Goal: Task Accomplishment & Management: Complete application form

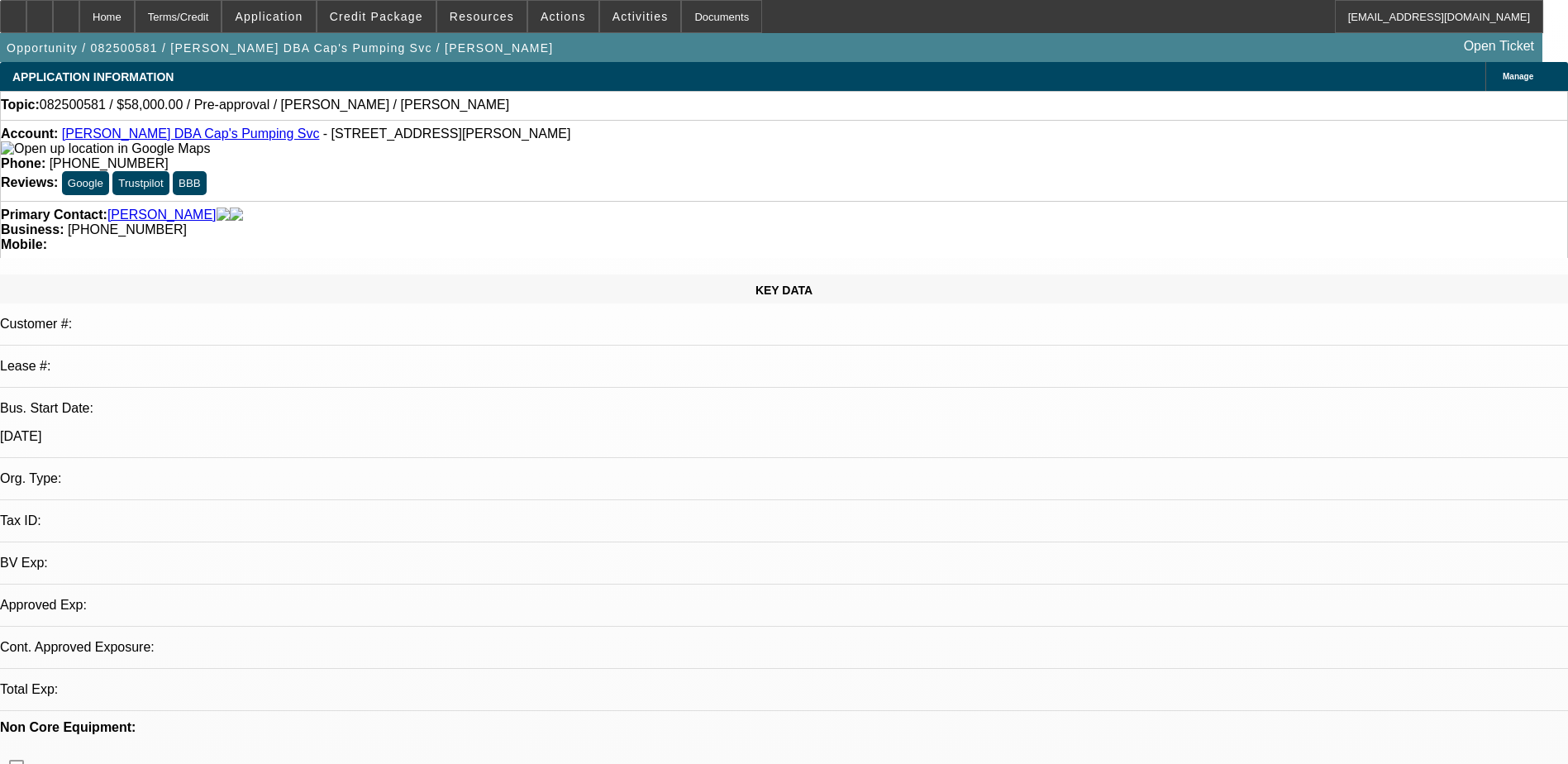
select select "0"
select select "2"
select select "0.1"
select select "4"
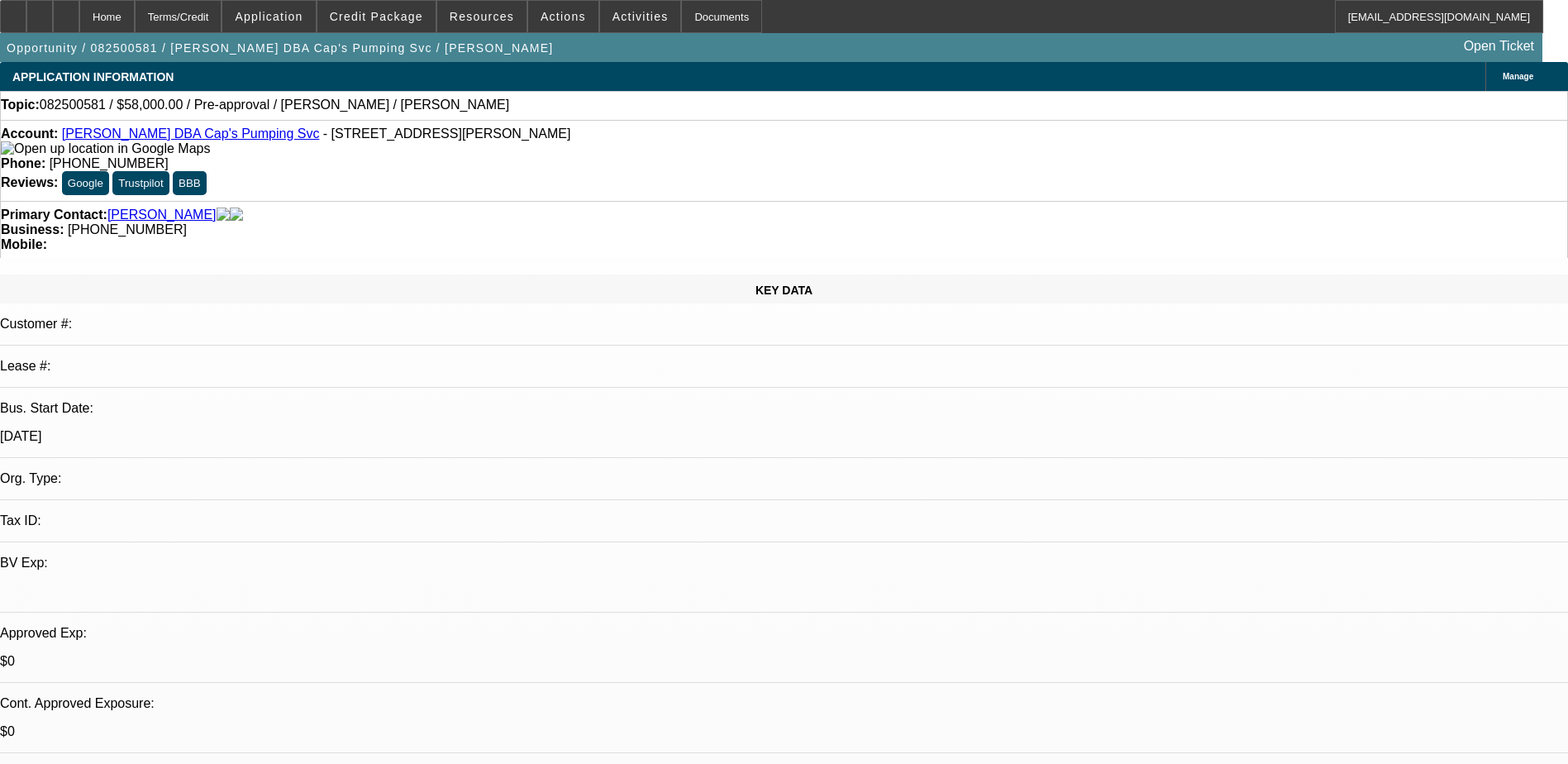
click at [380, 21] on span "Credit Package" at bounding box center [377, 16] width 94 height 13
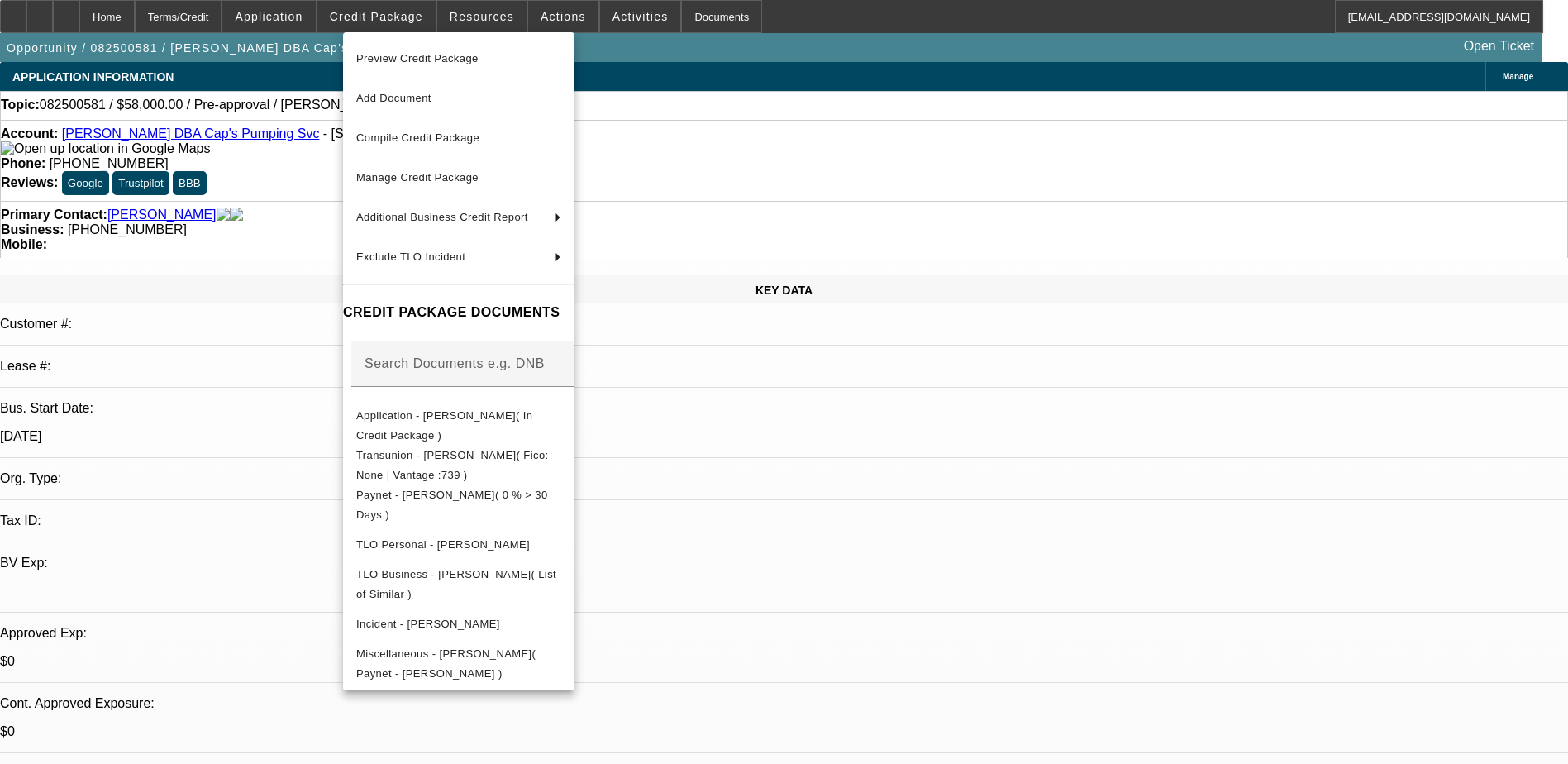
click at [1142, 691] on div at bounding box center [784, 382] width 1568 height 764
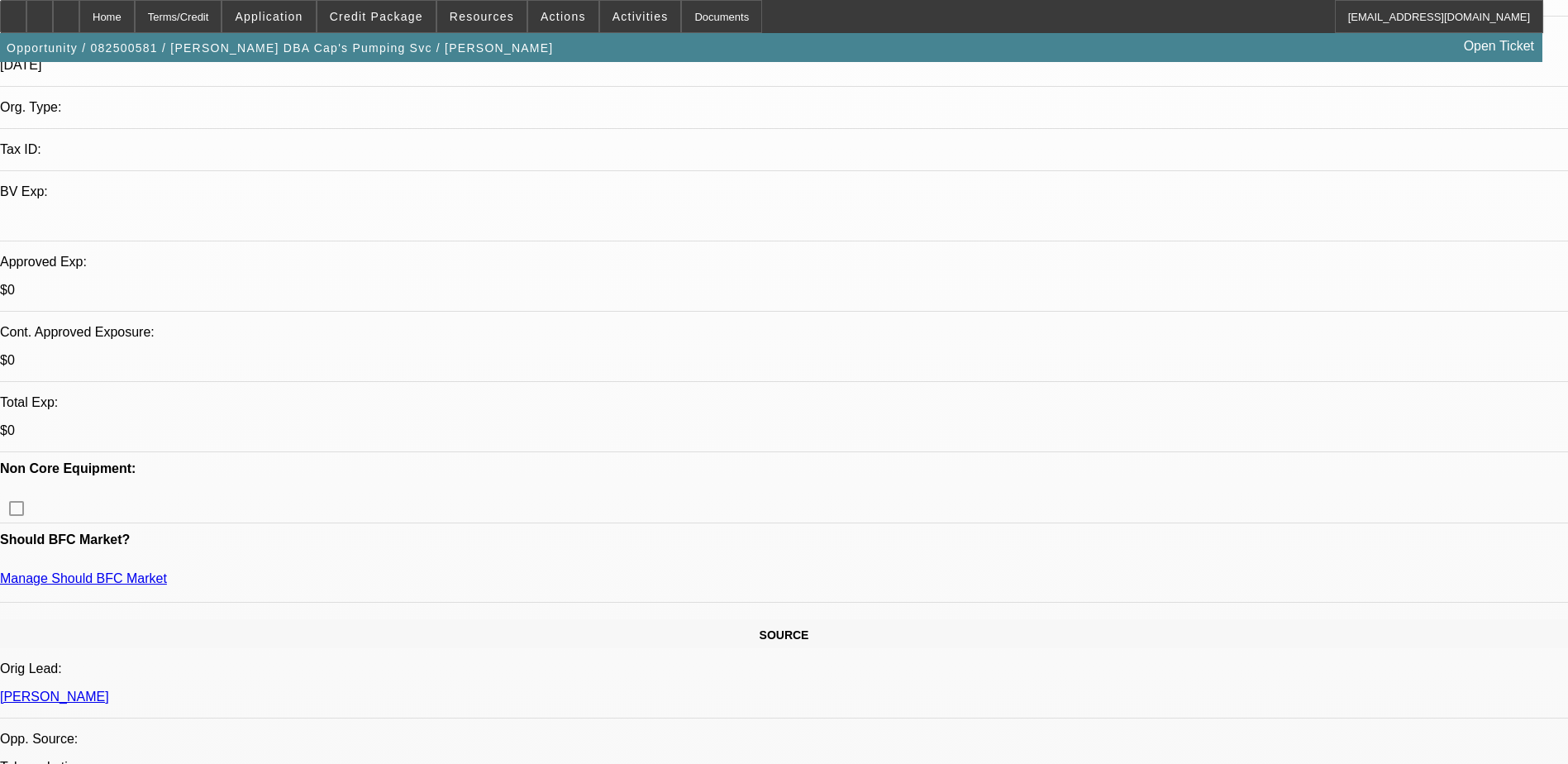
scroll to position [331, 0]
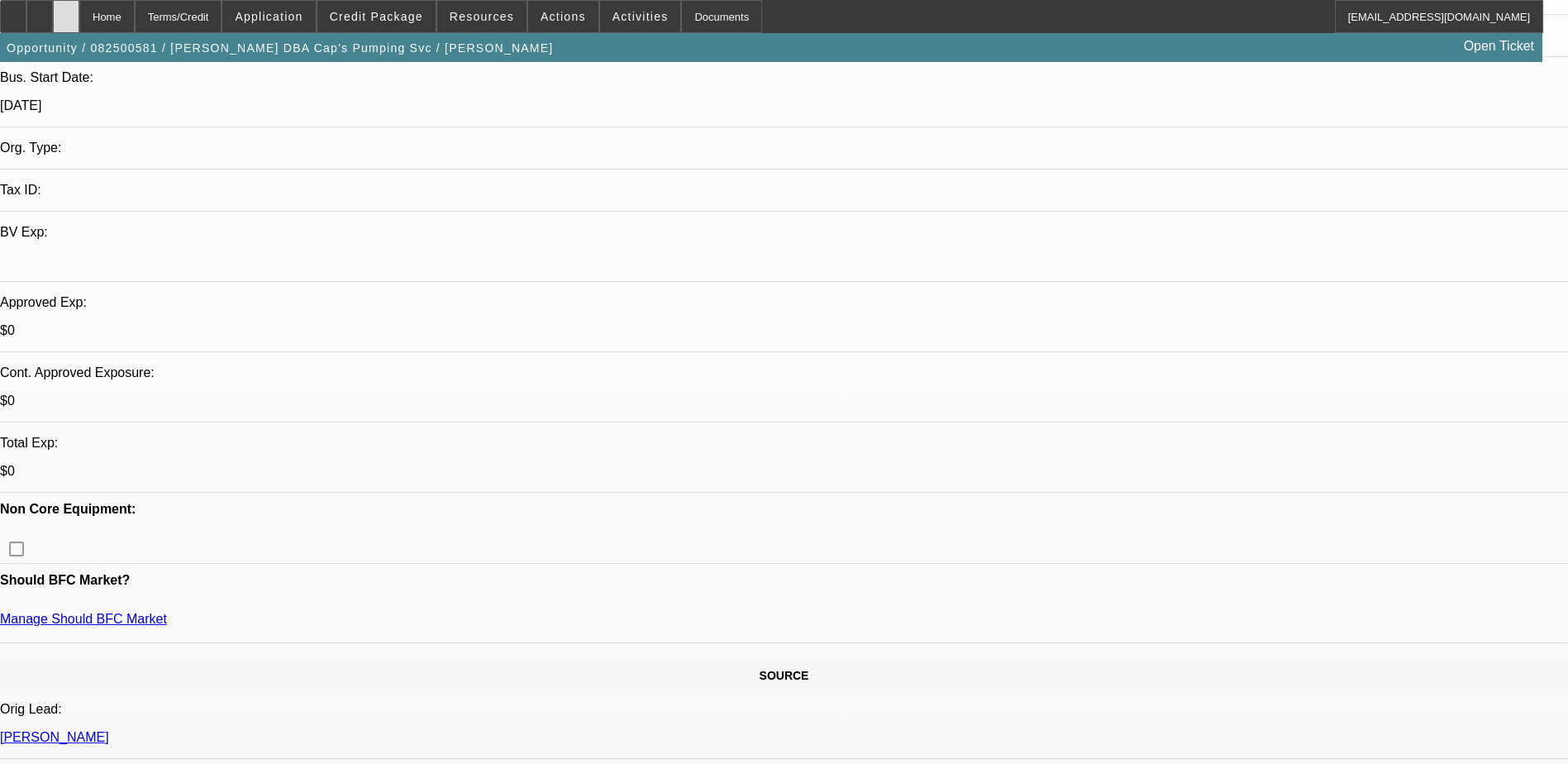
click at [67, 11] on icon at bounding box center [67, 11] width 0 height 0
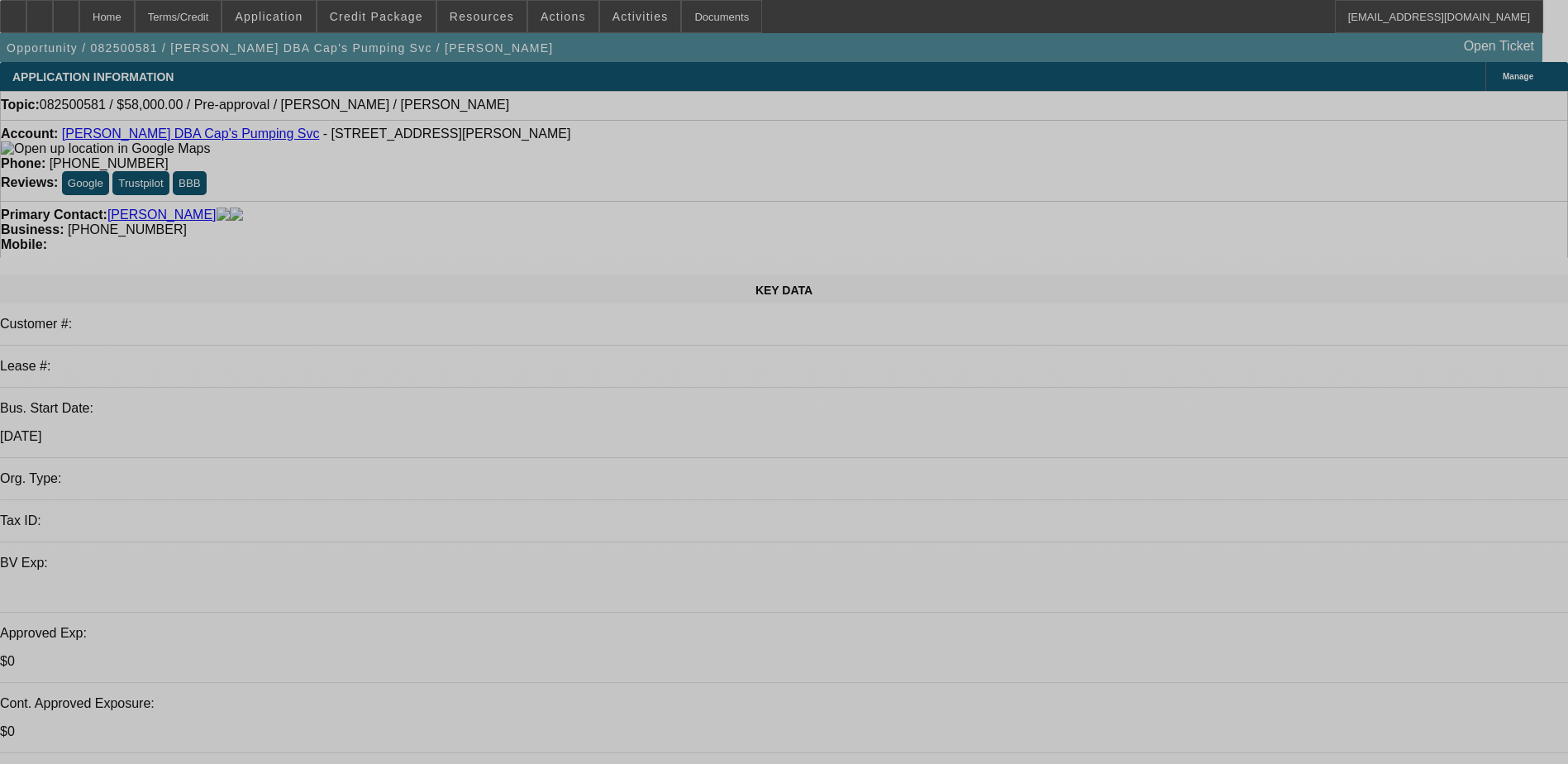
select select "0"
select select "2"
select select "0.1"
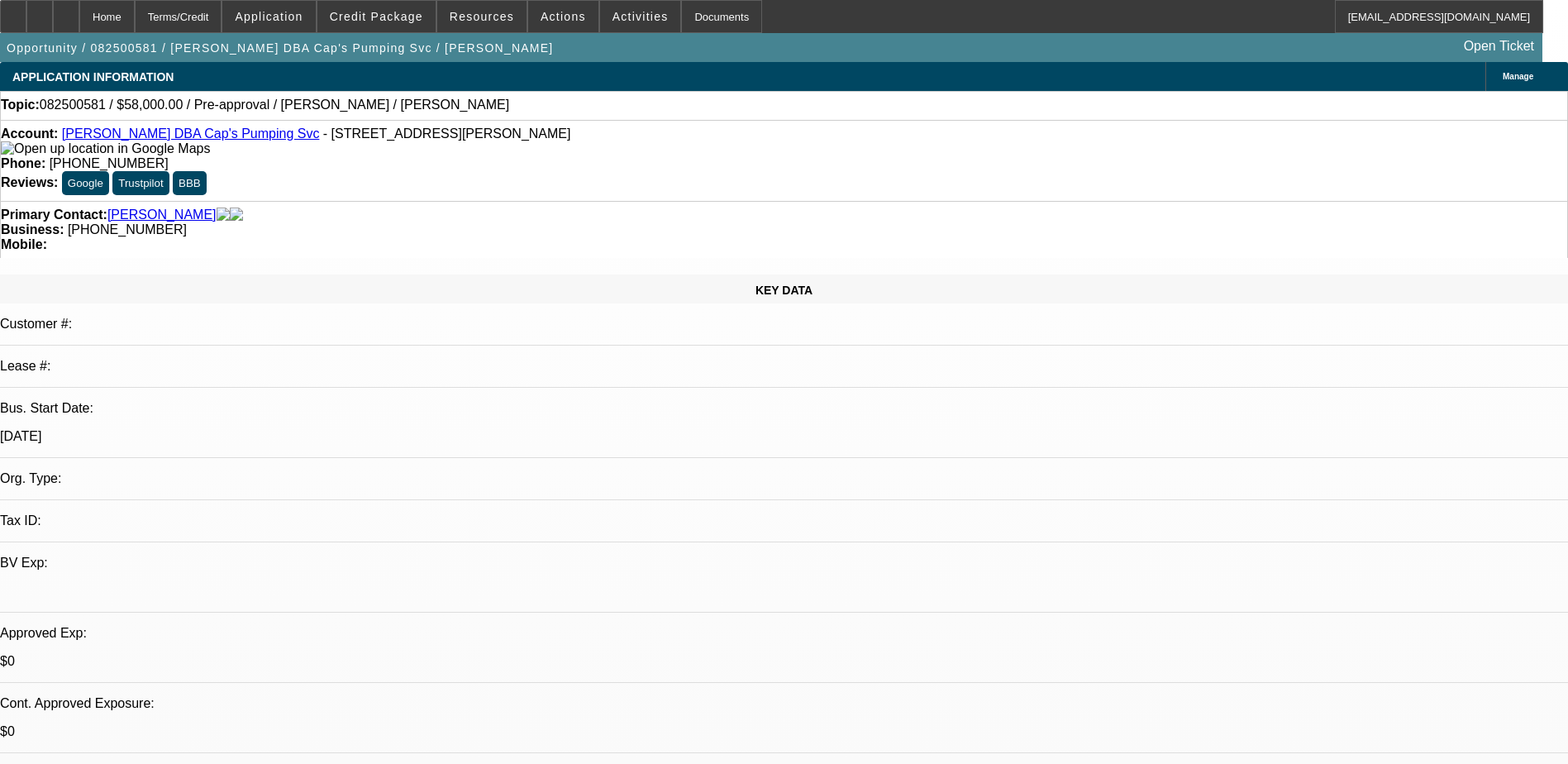
select select "4"
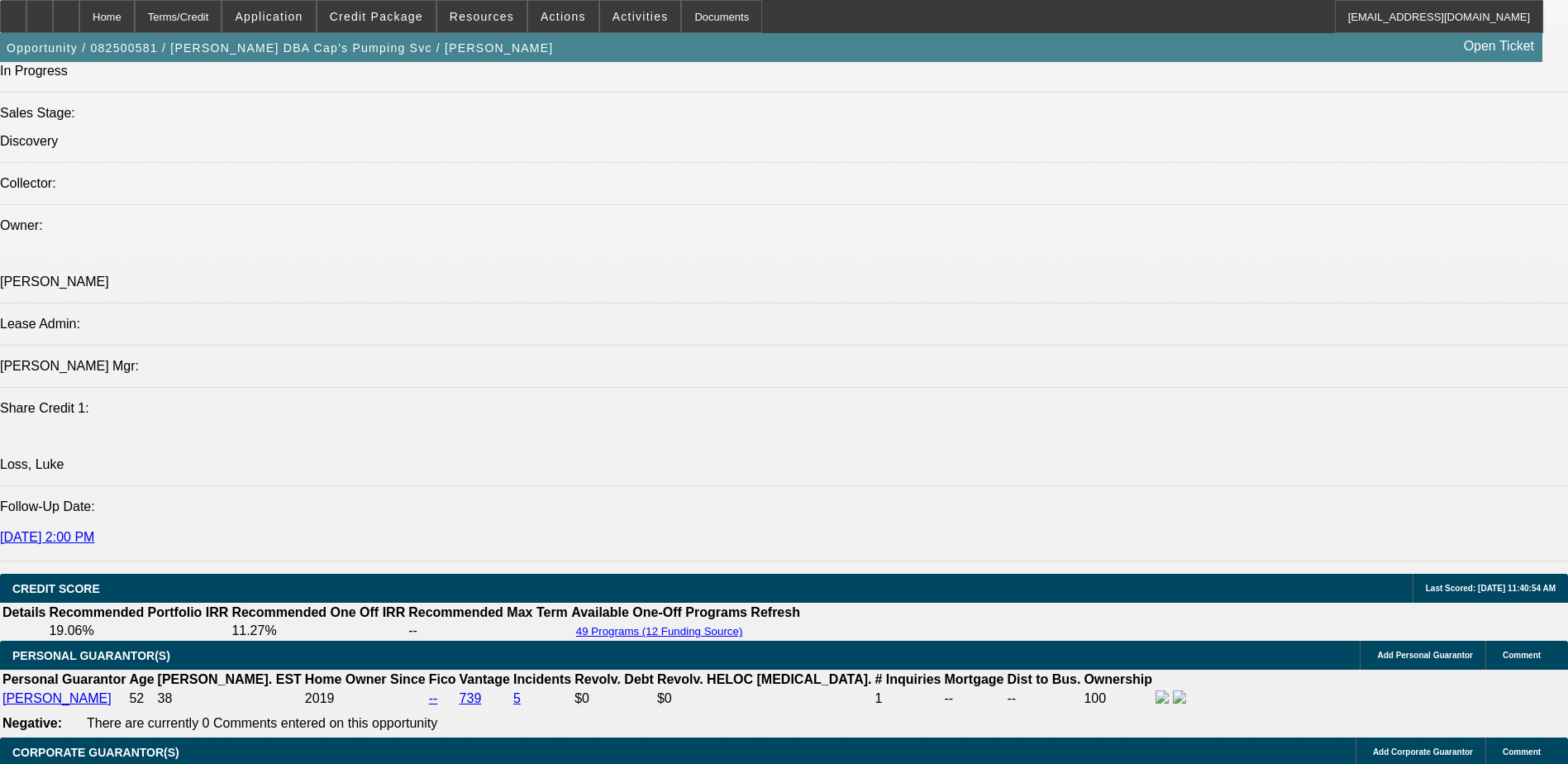
scroll to position [1819, 0]
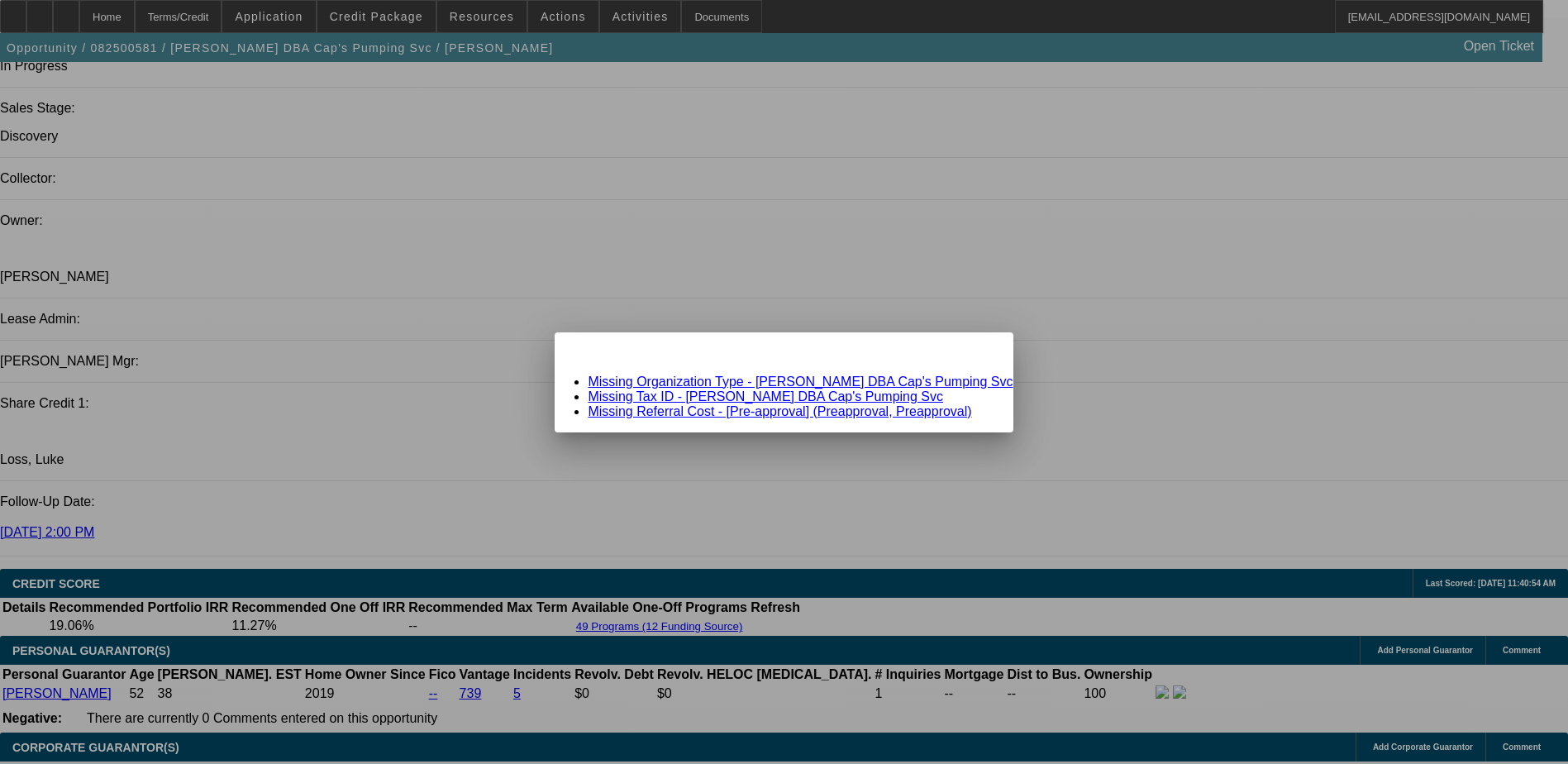
click at [696, 385] on link "Missing Organization Type - Bradley Mahoney DBA Cap's Pumping Svc" at bounding box center [800, 382] width 425 height 14
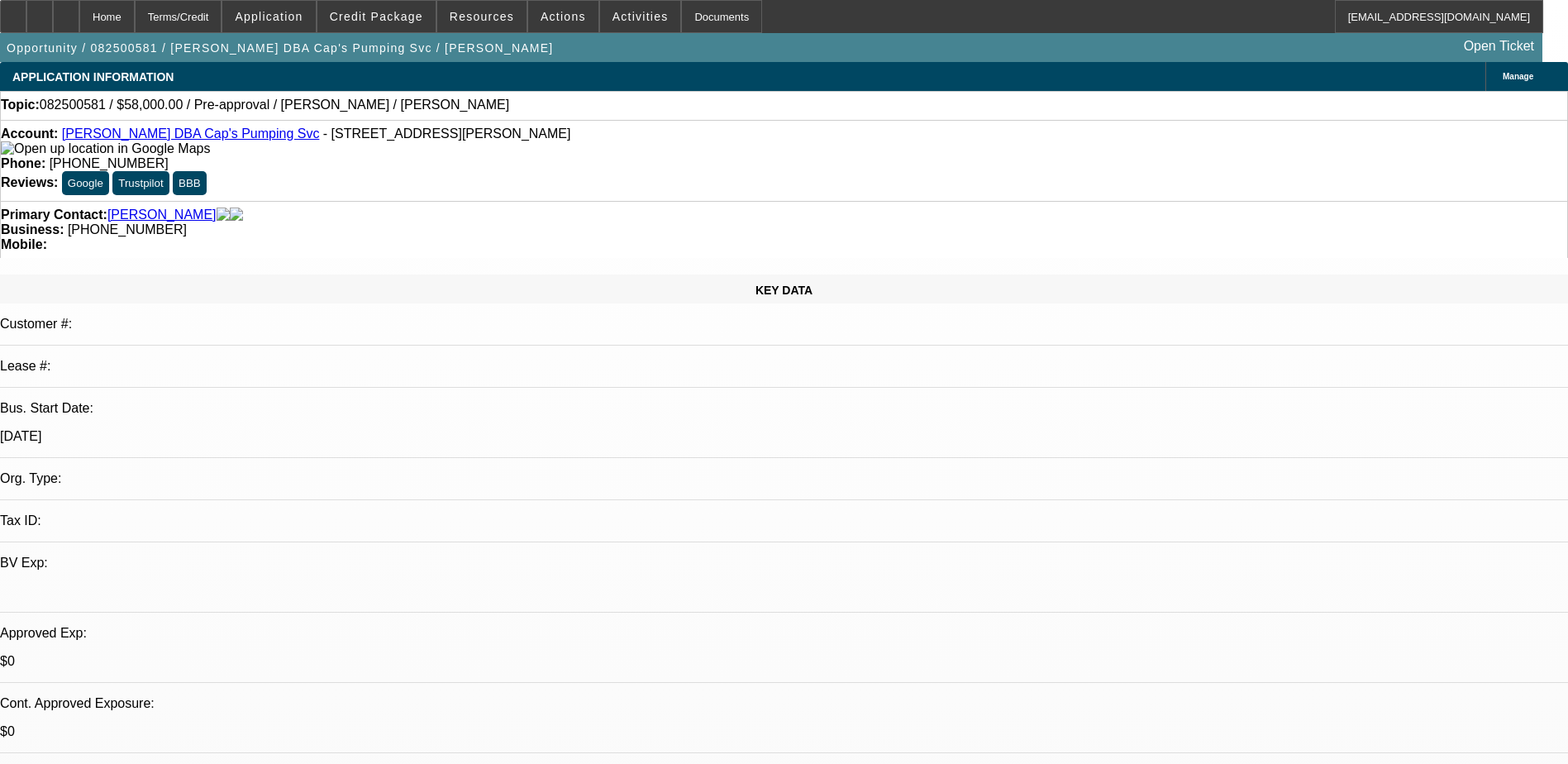
scroll to position [1819, 0]
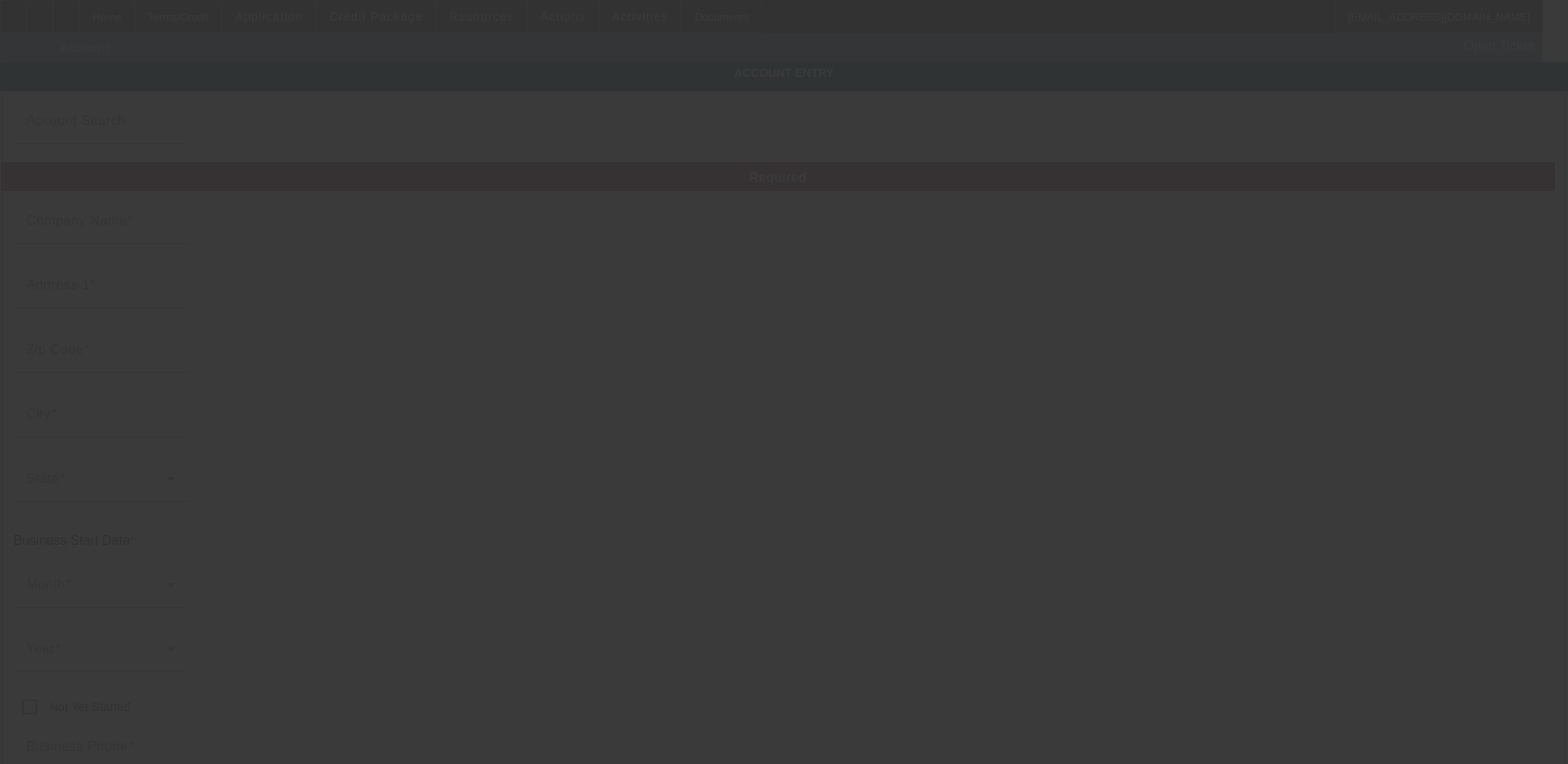
type input "[PERSON_NAME]"
type input "21323 Faylor Rd"
type input "49625"
type input "Copemish"
type input "[PHONE_NUMBER]"
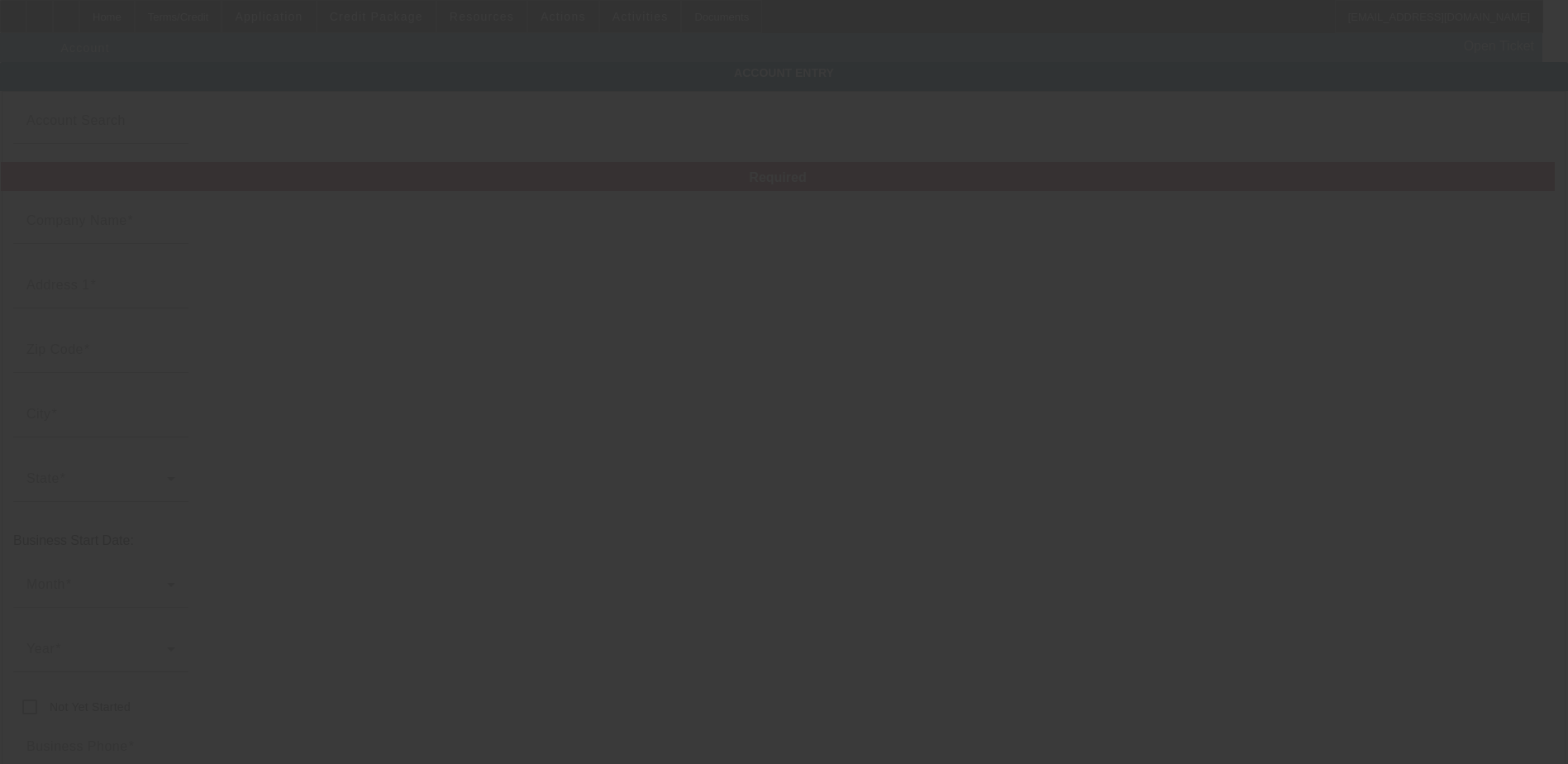
type input "Cap's Pumping Svc"
type input "8/21/2025"
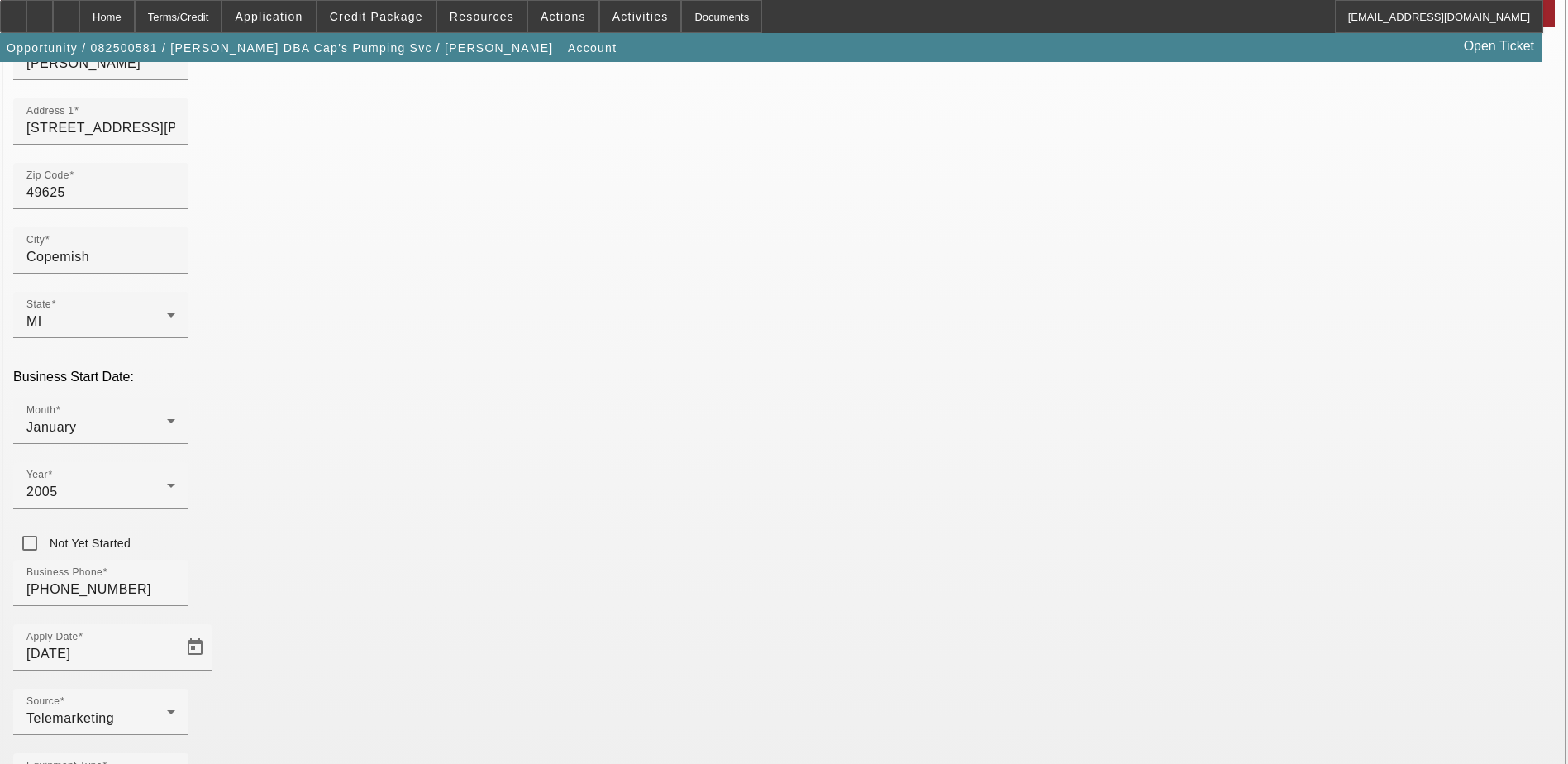
scroll to position [166, 0]
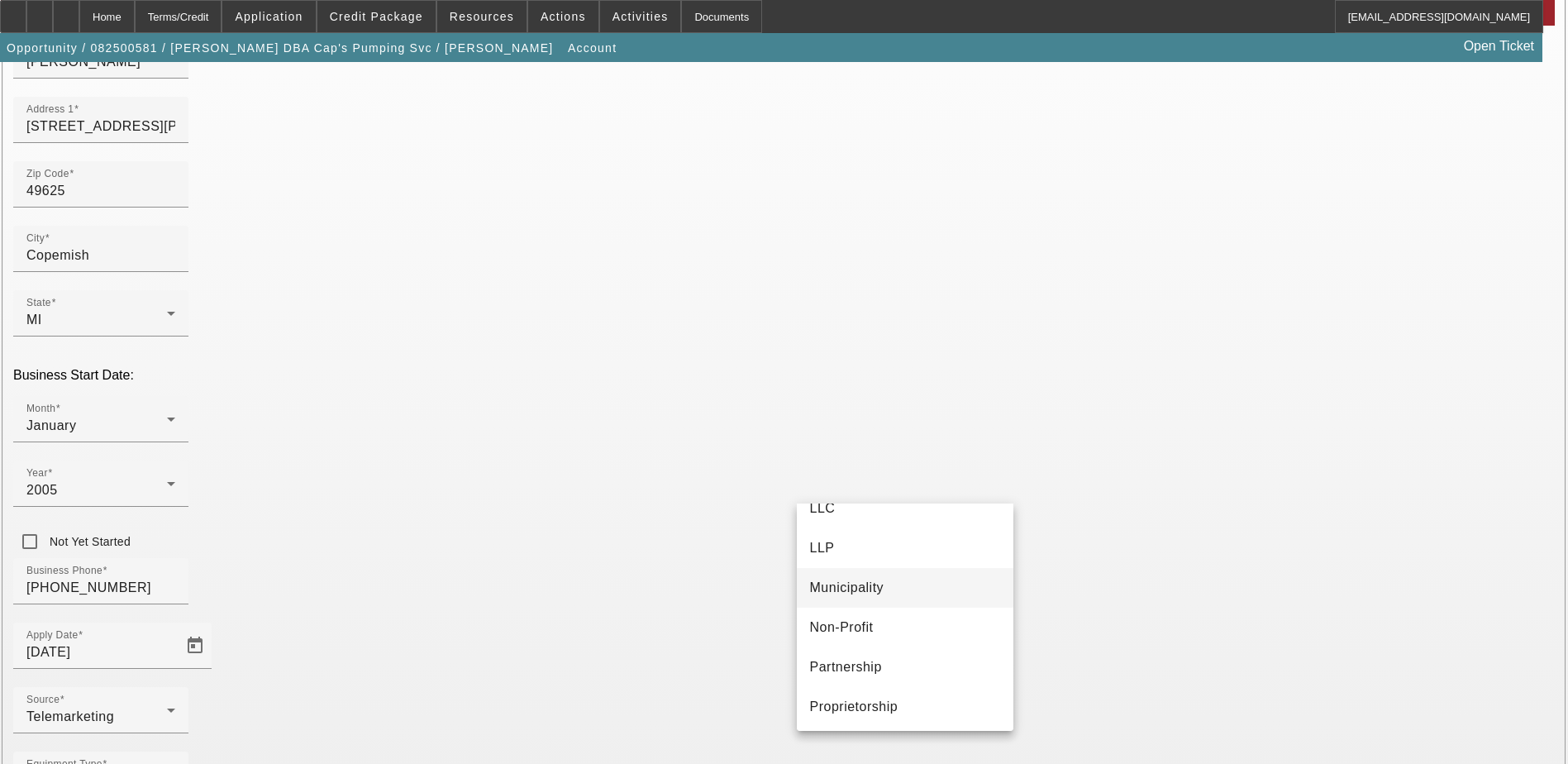
scroll to position [103, 0]
click at [887, 707] on span "Proprietorship" at bounding box center [854, 705] width 88 height 20
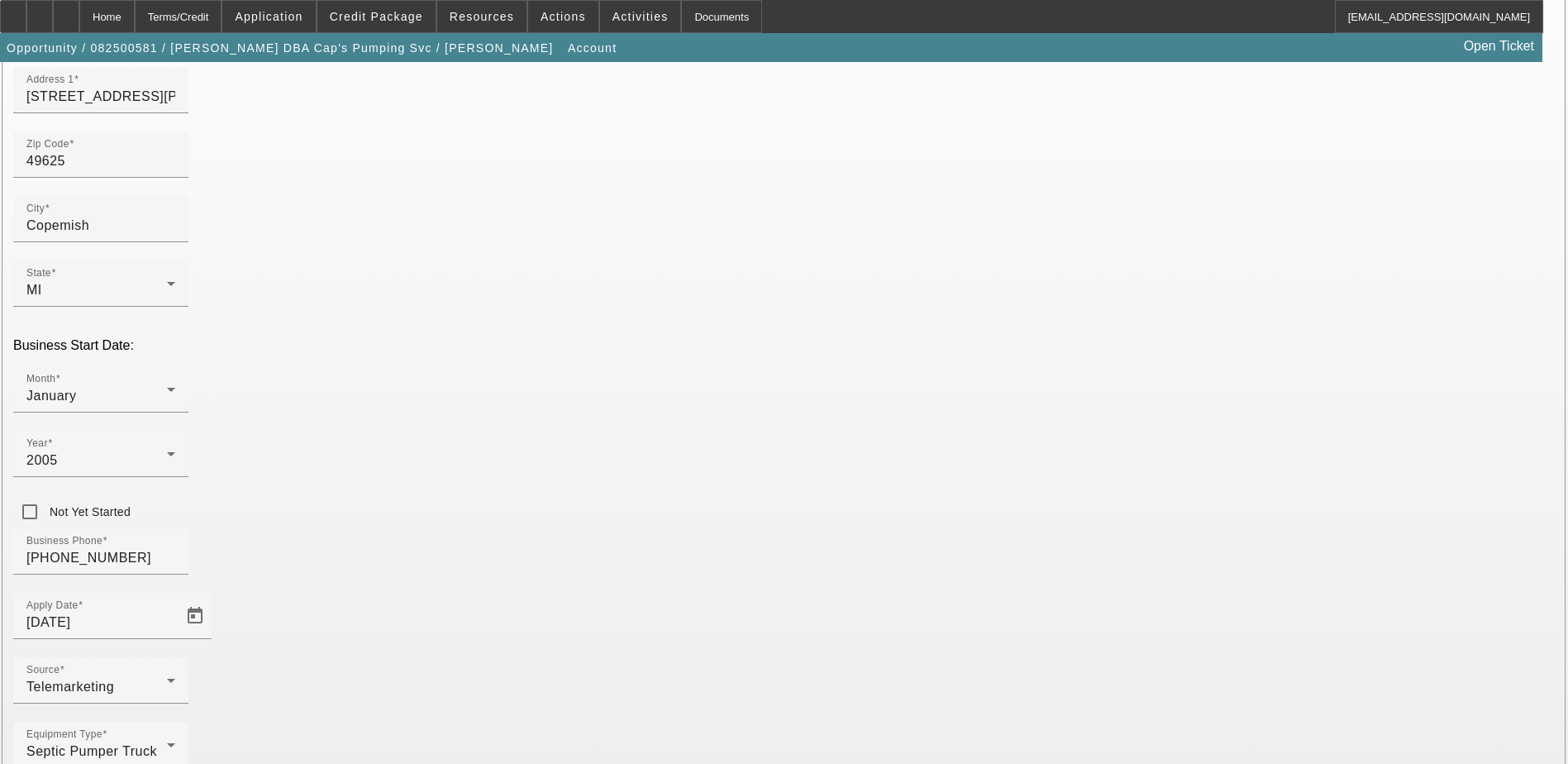
scroll to position [211, 0]
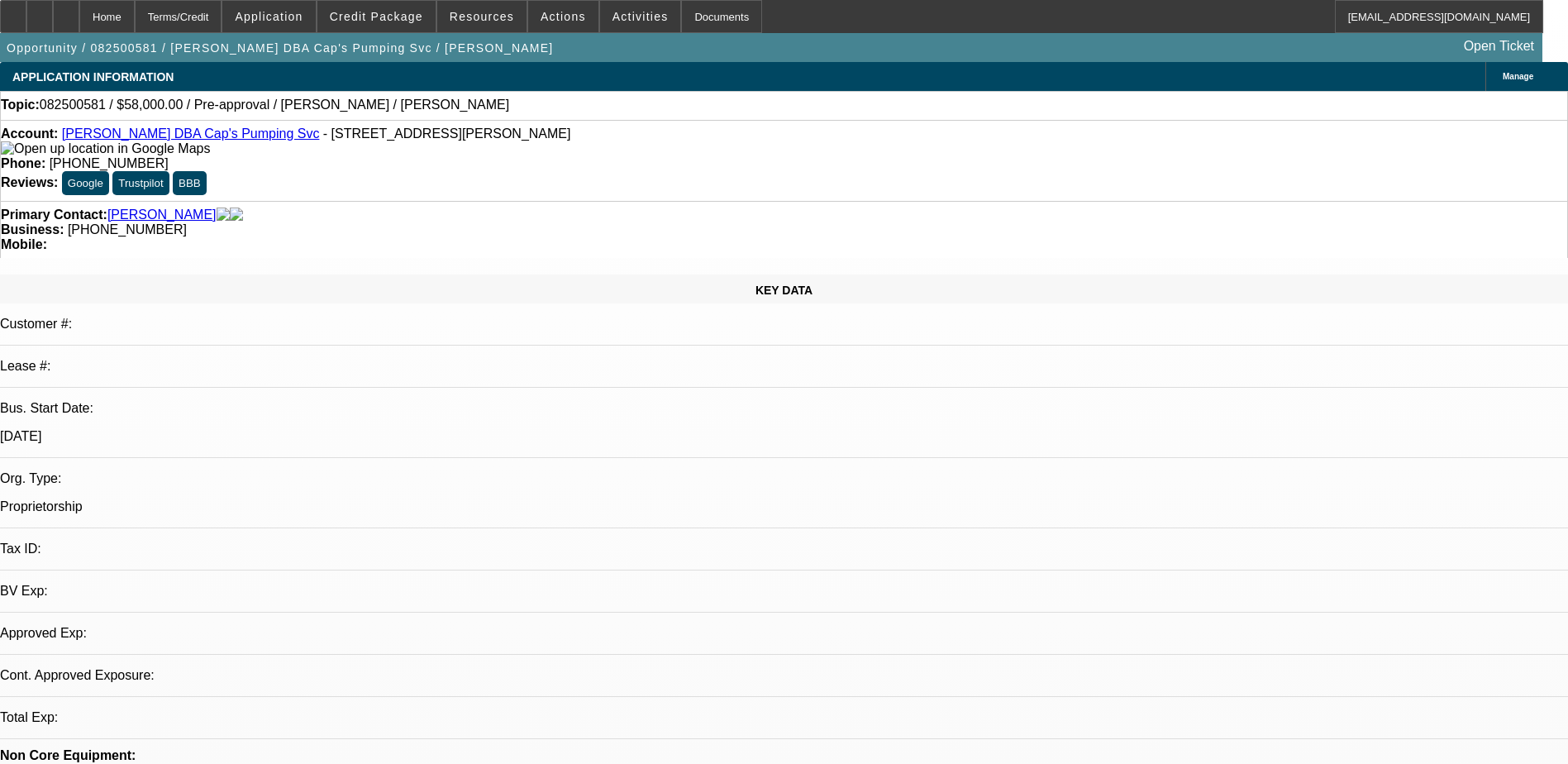
select select "0"
select select "2"
select select "0.1"
select select "4"
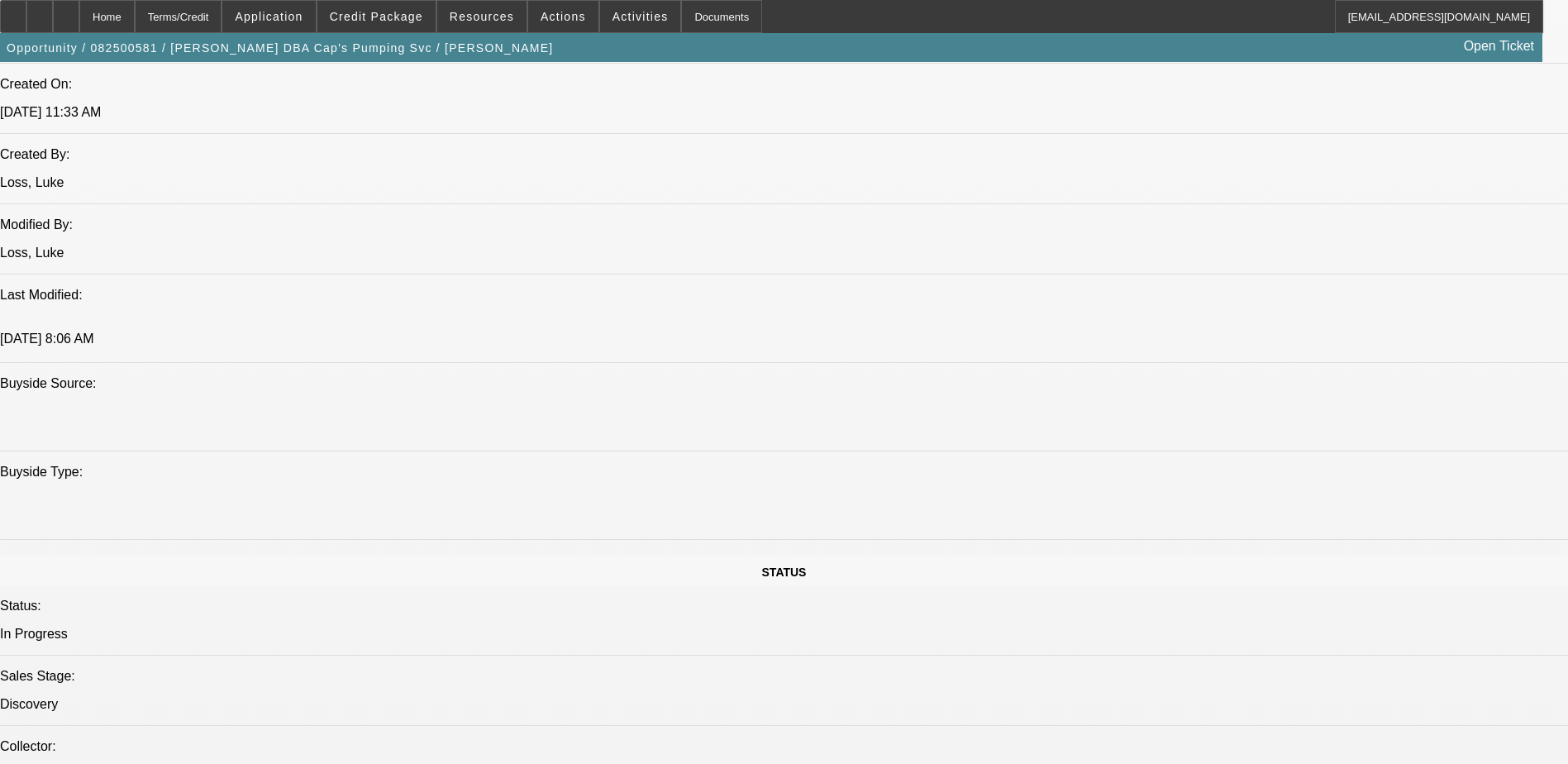
scroll to position [1406, 0]
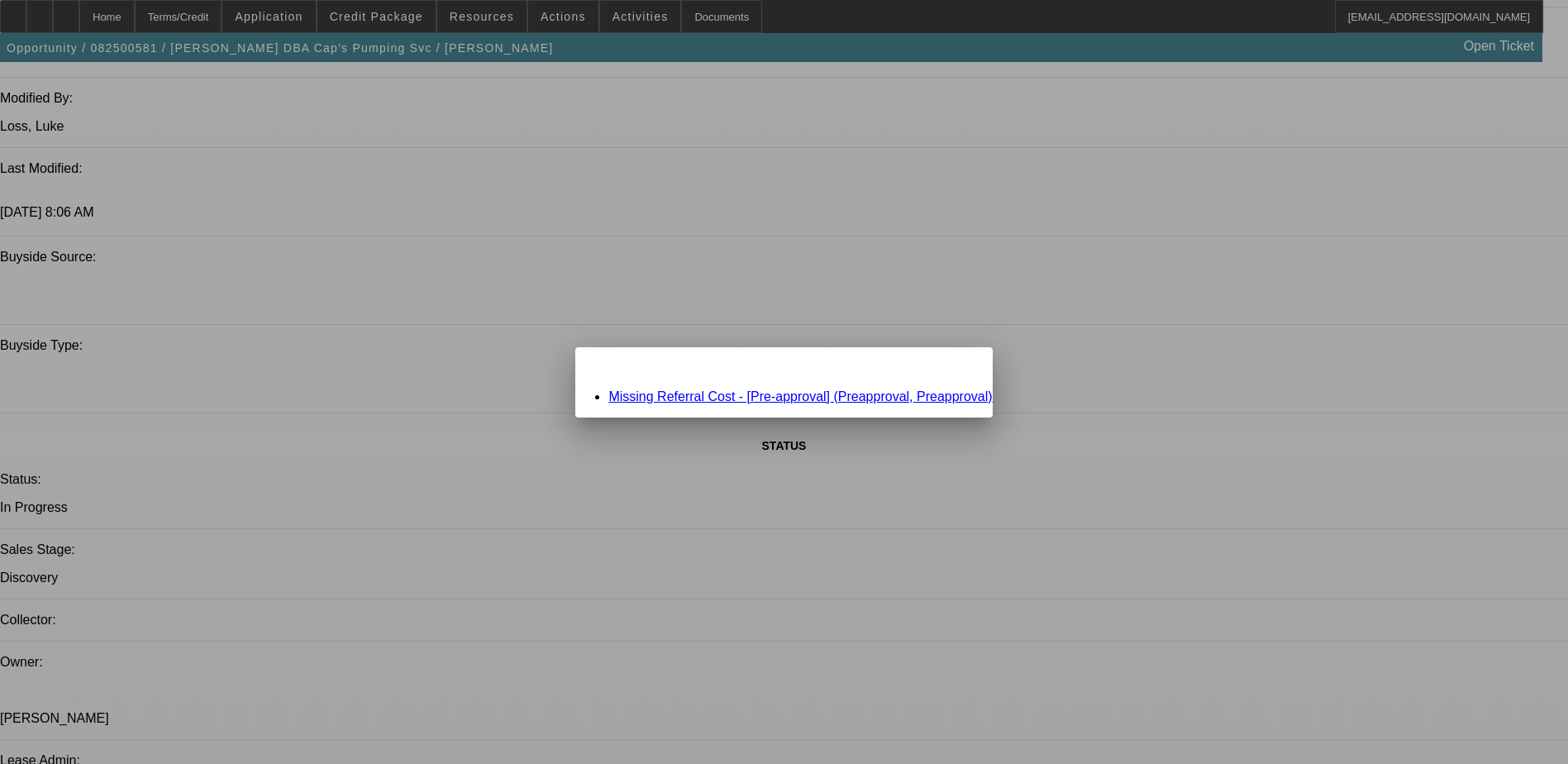
scroll to position [0, 0]
click at [960, 366] on span "Close" at bounding box center [971, 362] width 22 height 9
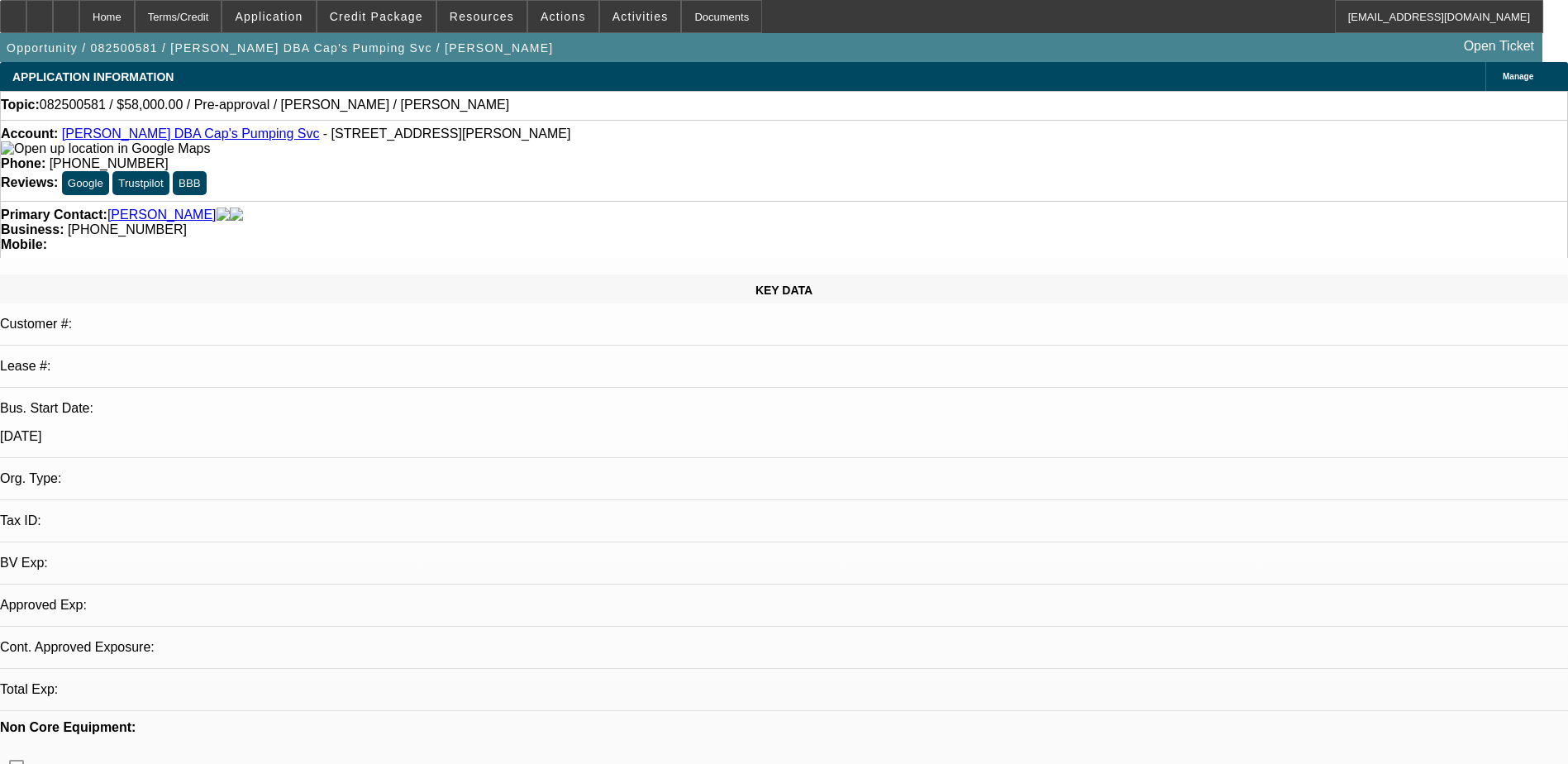
select select "0"
select select "2"
select select "0.1"
select select "1"
select select "2"
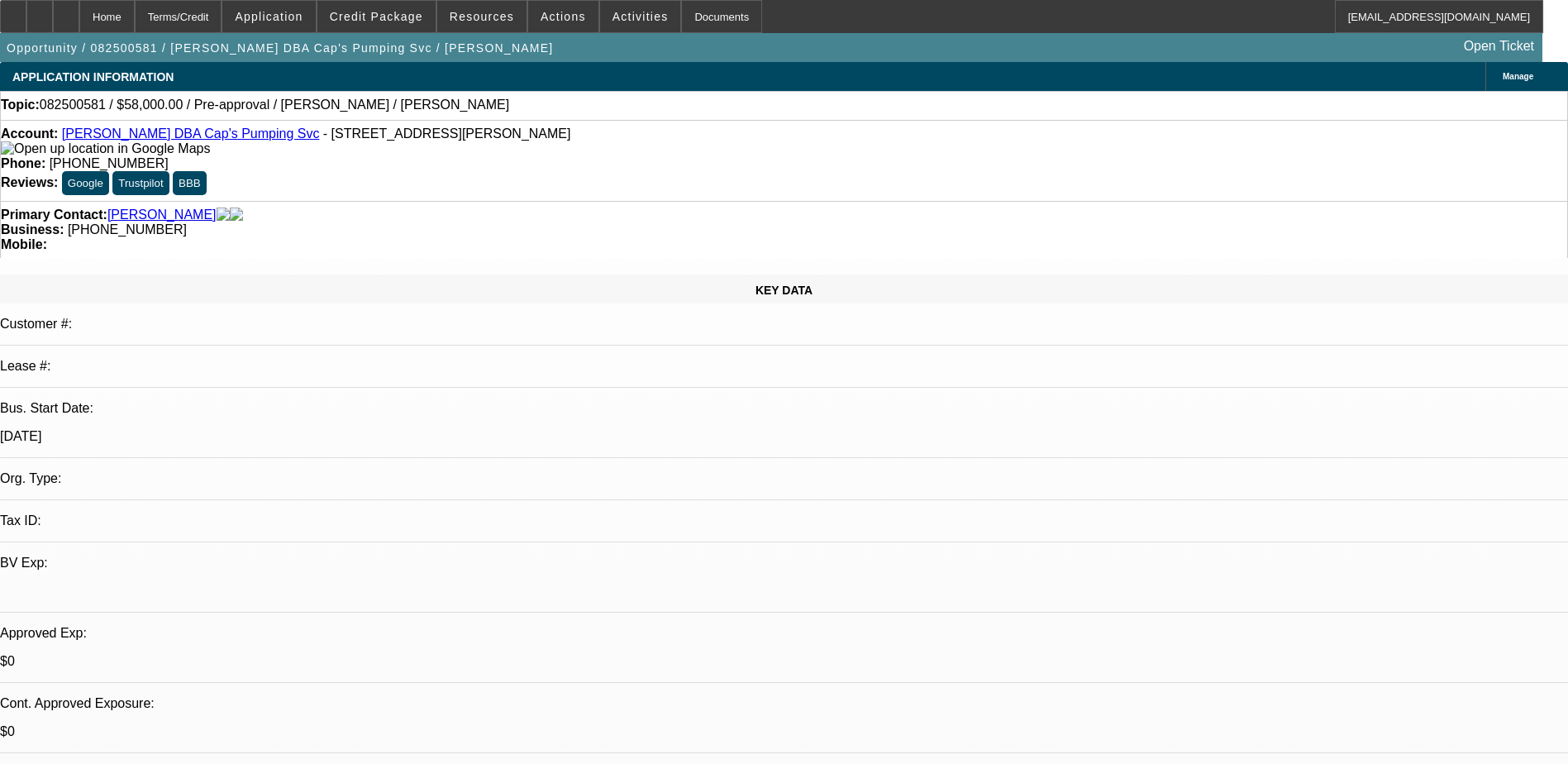
select select "4"
